Goal: Information Seeking & Learning: Find specific fact

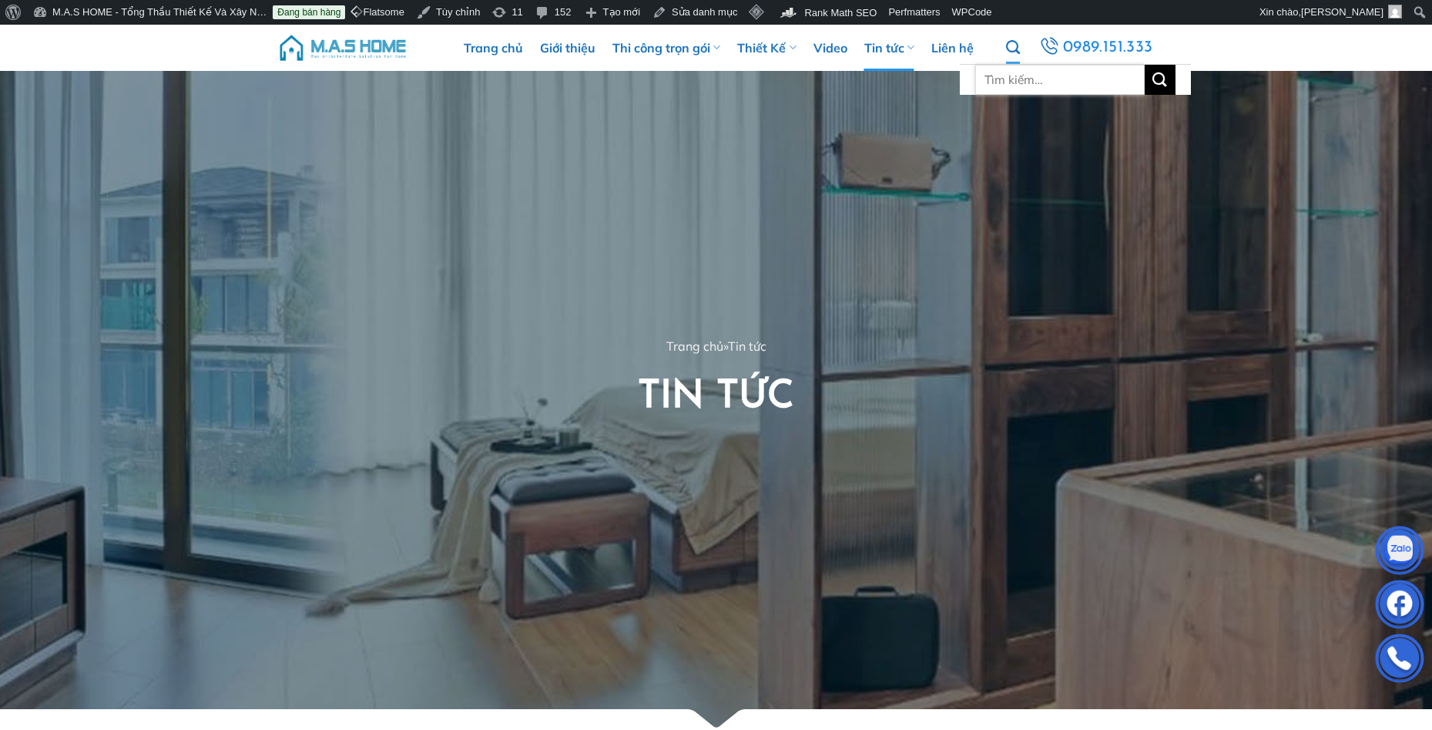
click at [1018, 68] on input "Tìm kiếm:" at bounding box center [1059, 80] width 169 height 30
click at [1013, 79] on input "Tìm kiếm:" at bounding box center [1059, 80] width 169 height 30
type input "anh mạnh"
click at [1145, 65] on button "Gửi" at bounding box center [1160, 80] width 31 height 30
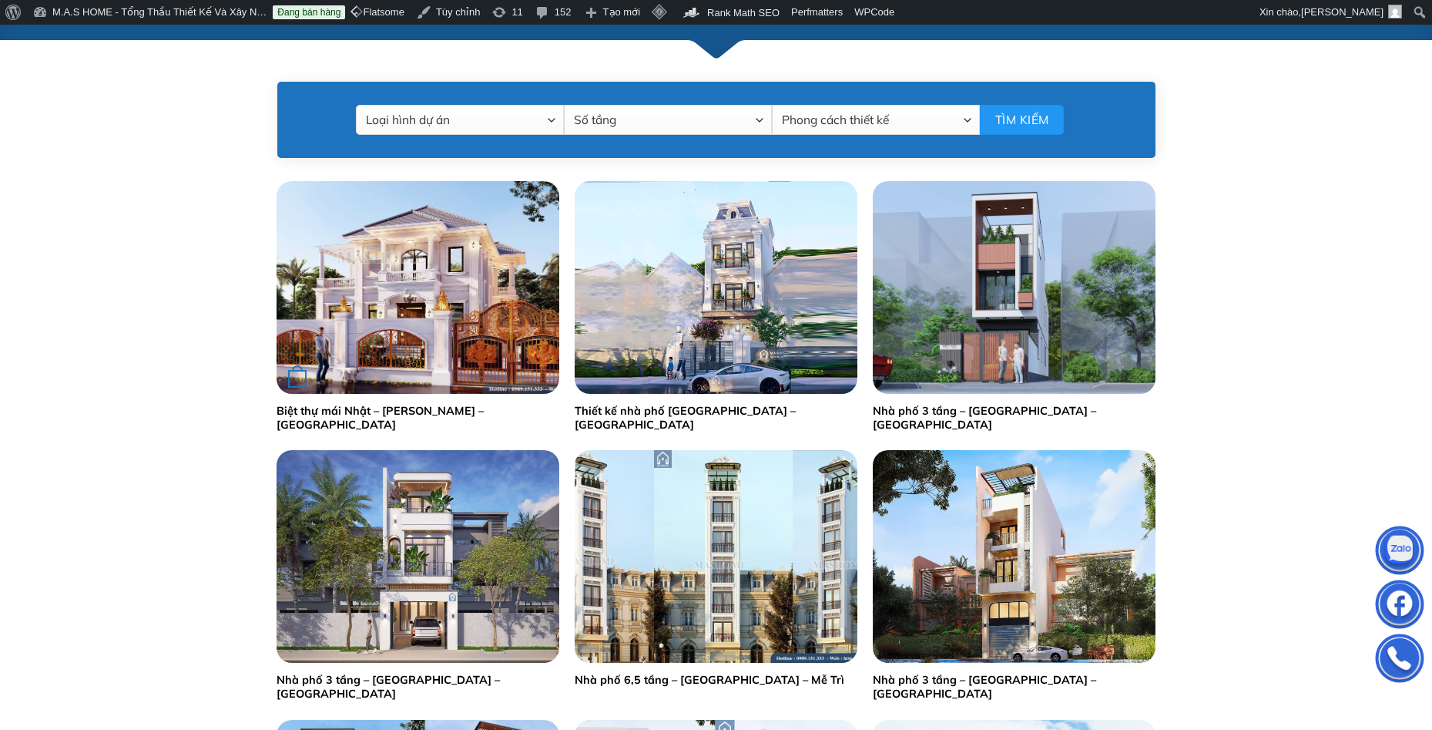
scroll to position [693, 0]
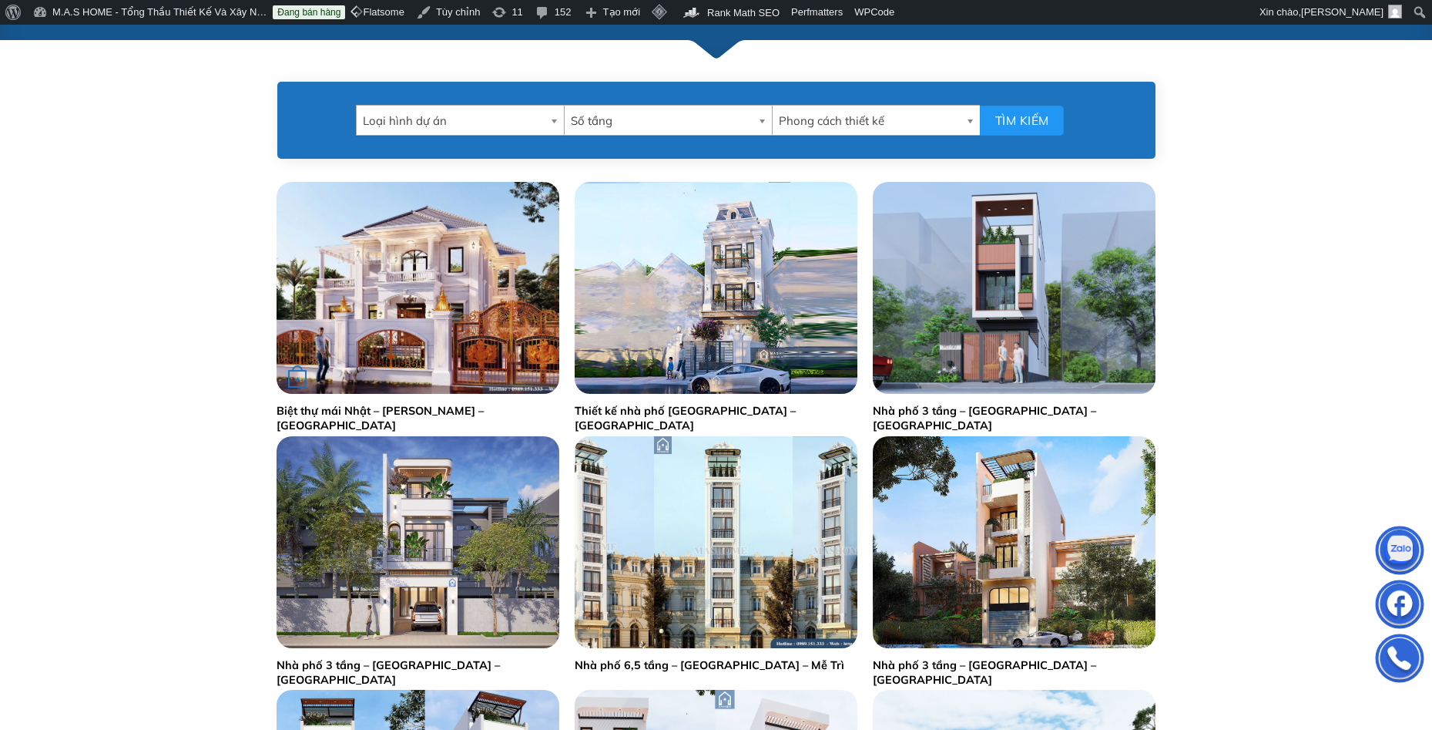
click at [382, 319] on img "Biệt thự mái Nhật - Anh Mạnh - Thái Bình" at bounding box center [418, 288] width 283 height 212
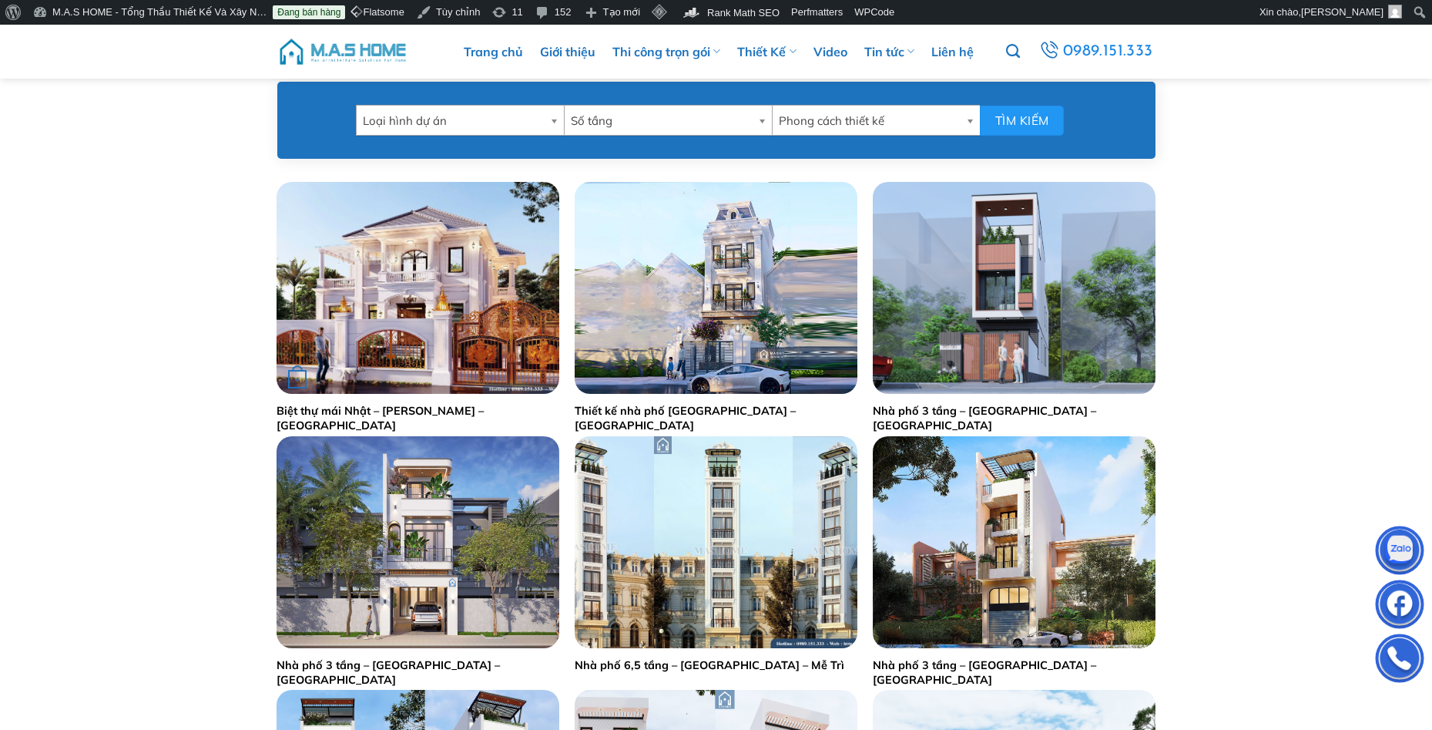
click at [428, 334] on img "Biệt thự mái Nhật - Anh Mạnh - Thái Bình" at bounding box center [418, 288] width 283 height 212
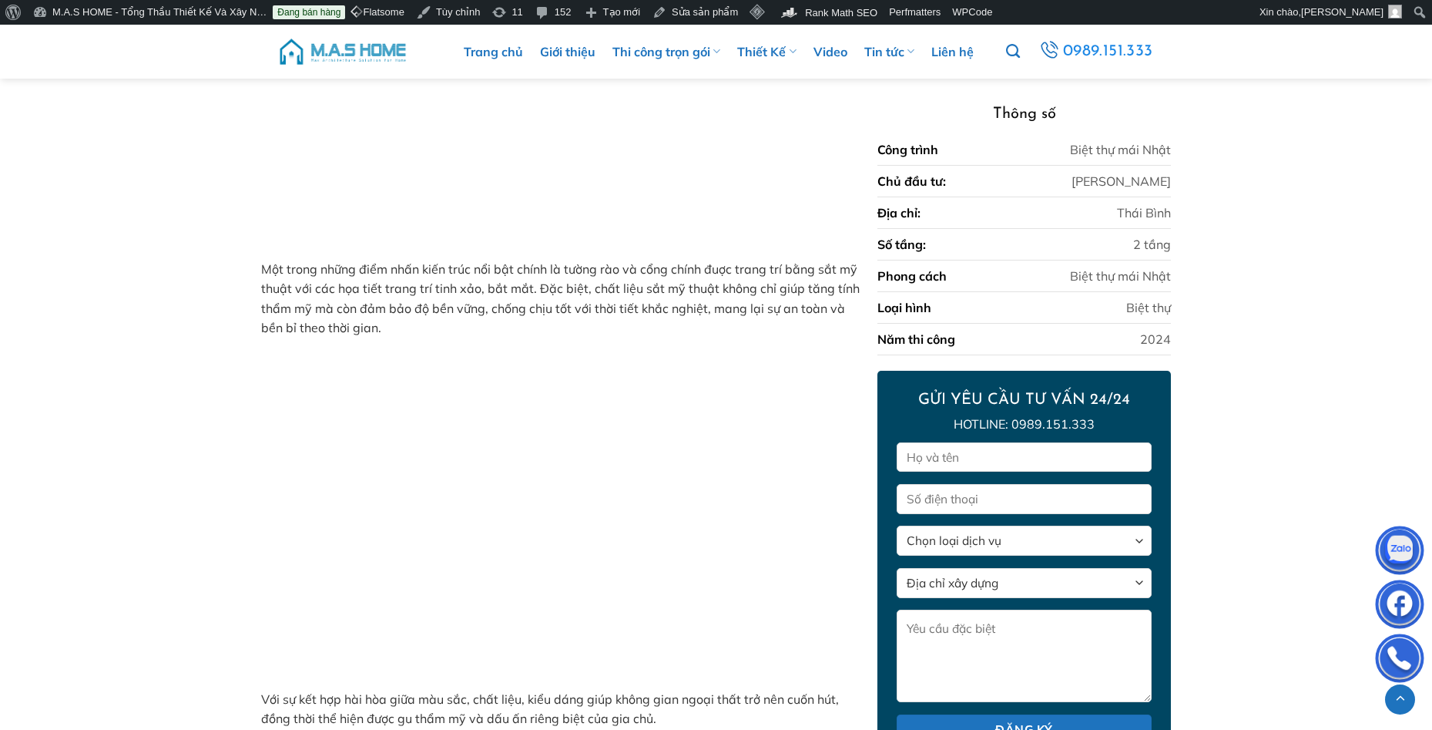
scroll to position [1907, 0]
